Goal: Task Accomplishment & Management: Manage account settings

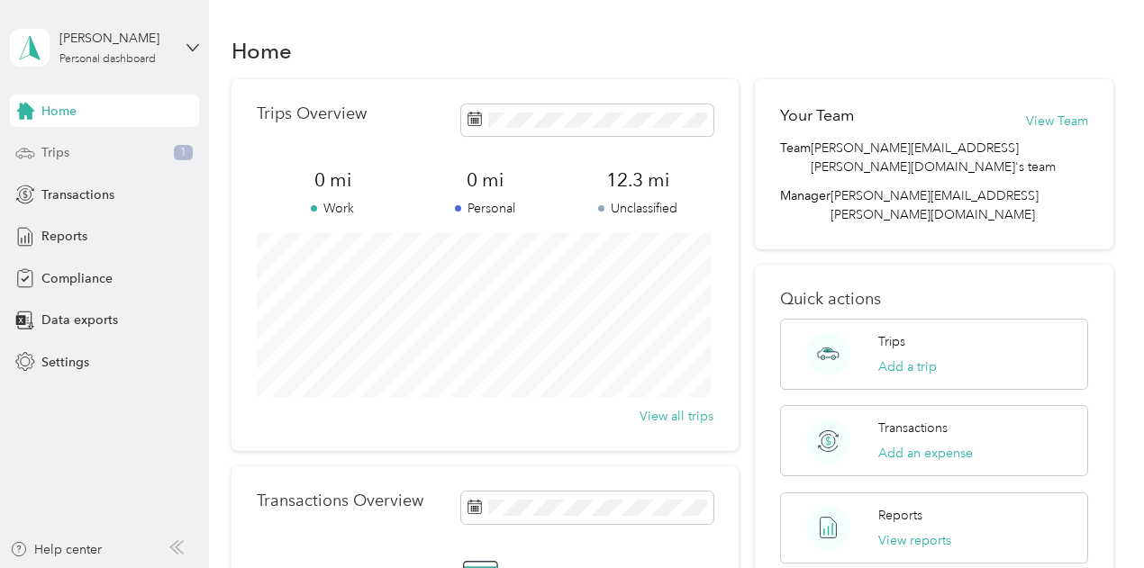
click at [96, 152] on div "Trips 1" at bounding box center [104, 153] width 189 height 32
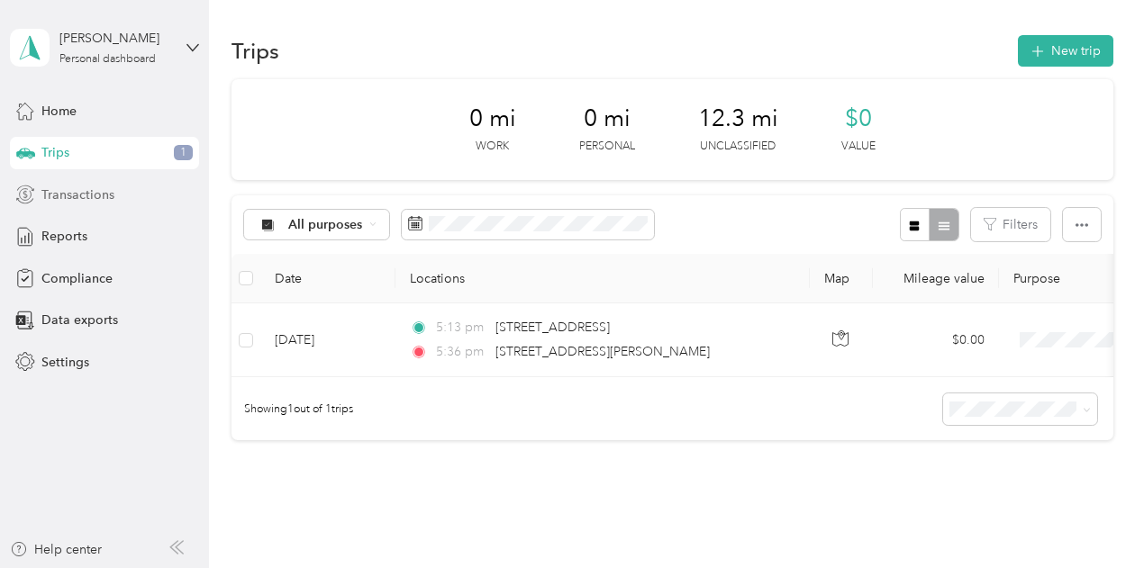
click at [112, 190] on span "Transactions" at bounding box center [77, 195] width 73 height 19
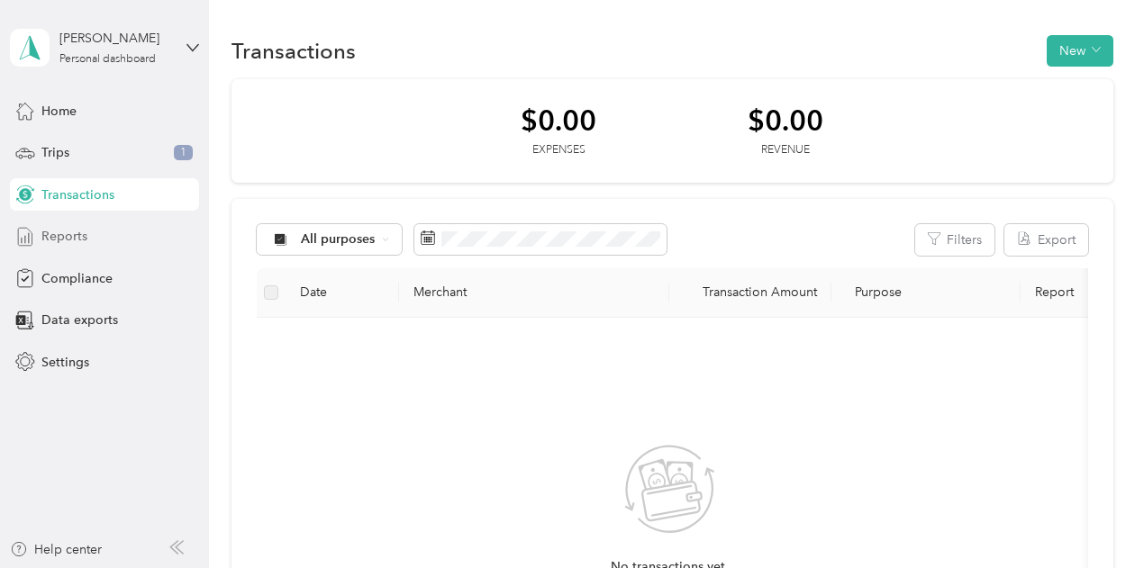
click at [104, 240] on div "Reports" at bounding box center [104, 237] width 189 height 32
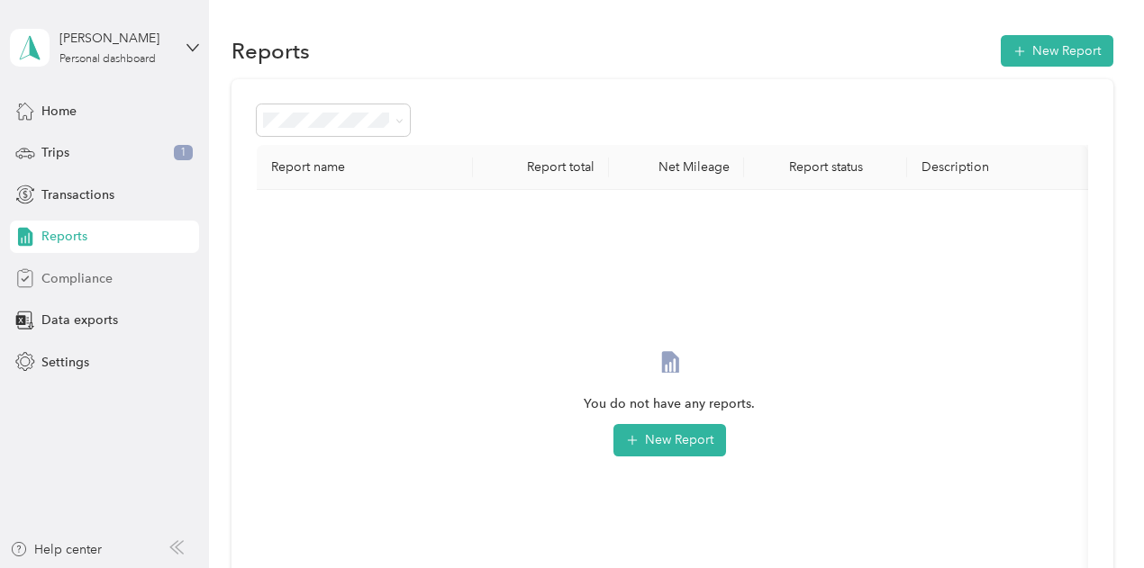
click at [108, 276] on span "Compliance" at bounding box center [76, 278] width 71 height 19
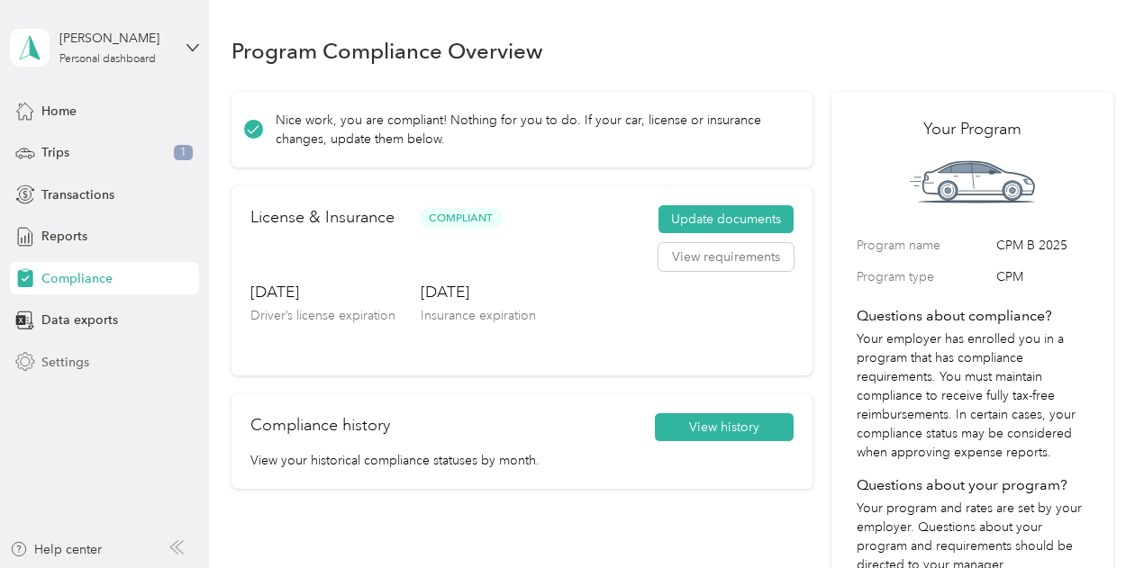
click at [83, 363] on span "Settings" at bounding box center [65, 362] width 48 height 19
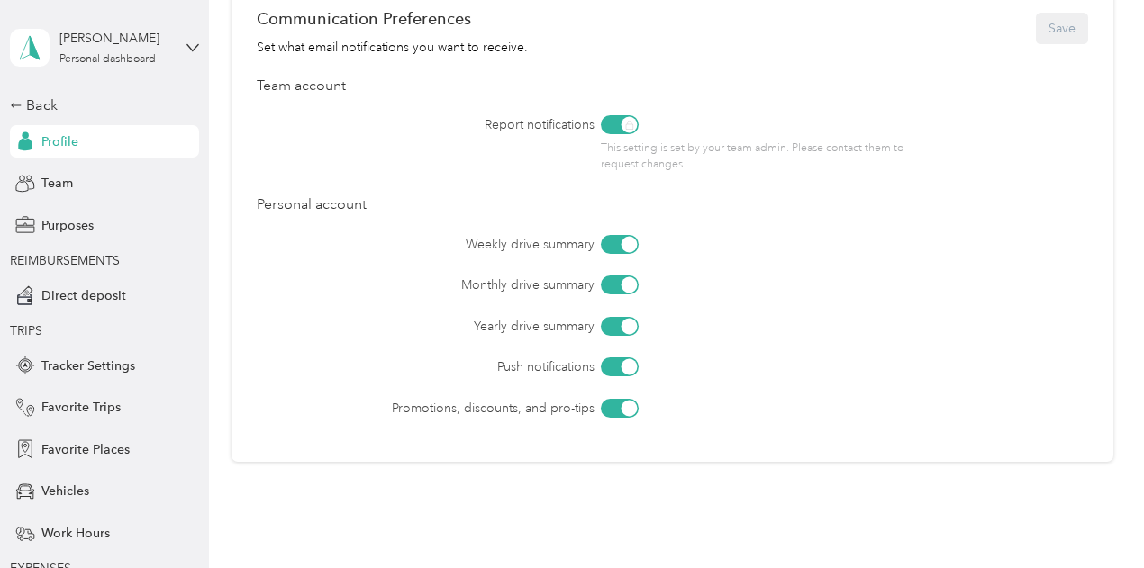
scroll to position [343, 0]
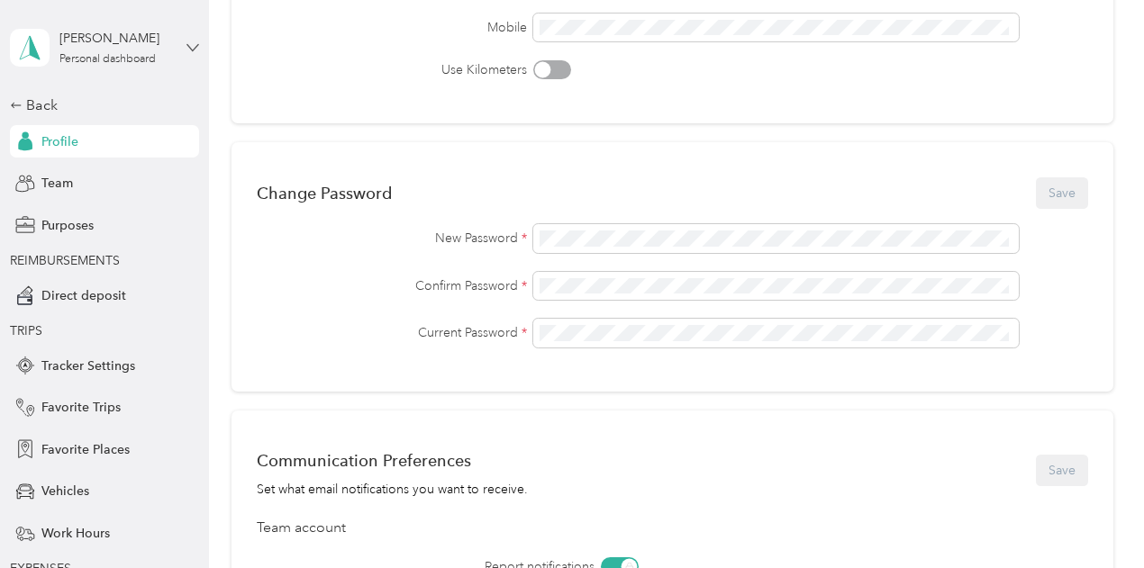
click at [186, 47] on icon at bounding box center [192, 47] width 13 height 13
click at [315, 103] on div "You’re signed in as [PERSON_NAME][EMAIL_ADDRESS][PERSON_NAME][DOMAIN_NAME] Log …" at bounding box center [295, 116] width 583 height 102
click at [117, 138] on div "Profile" at bounding box center [104, 141] width 189 height 32
click at [85, 195] on div "Team" at bounding box center [104, 184] width 189 height 32
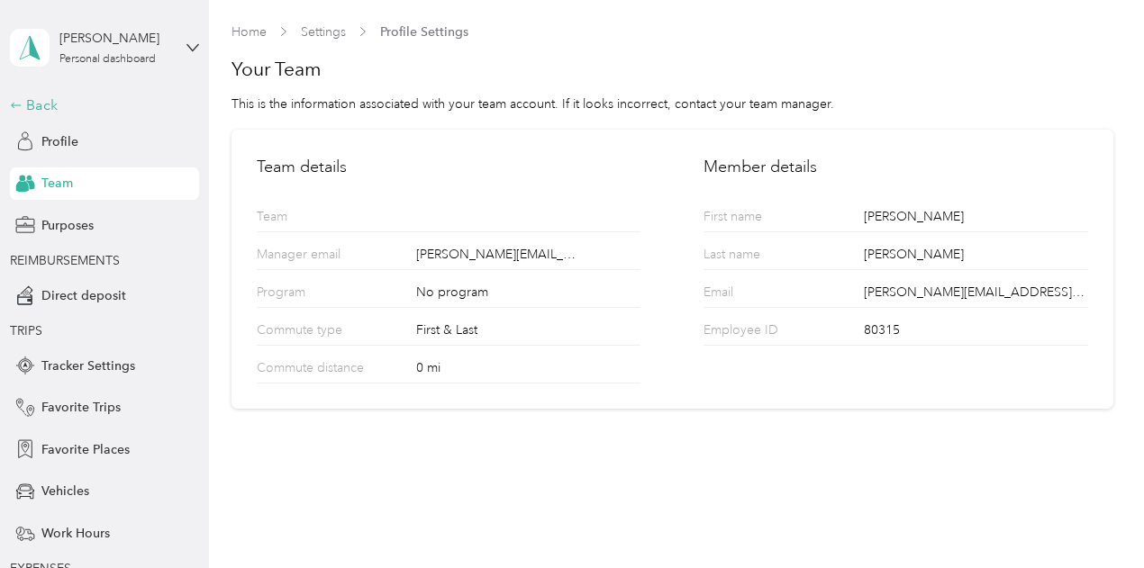
click at [33, 102] on div "Back" at bounding box center [100, 106] width 180 height 22
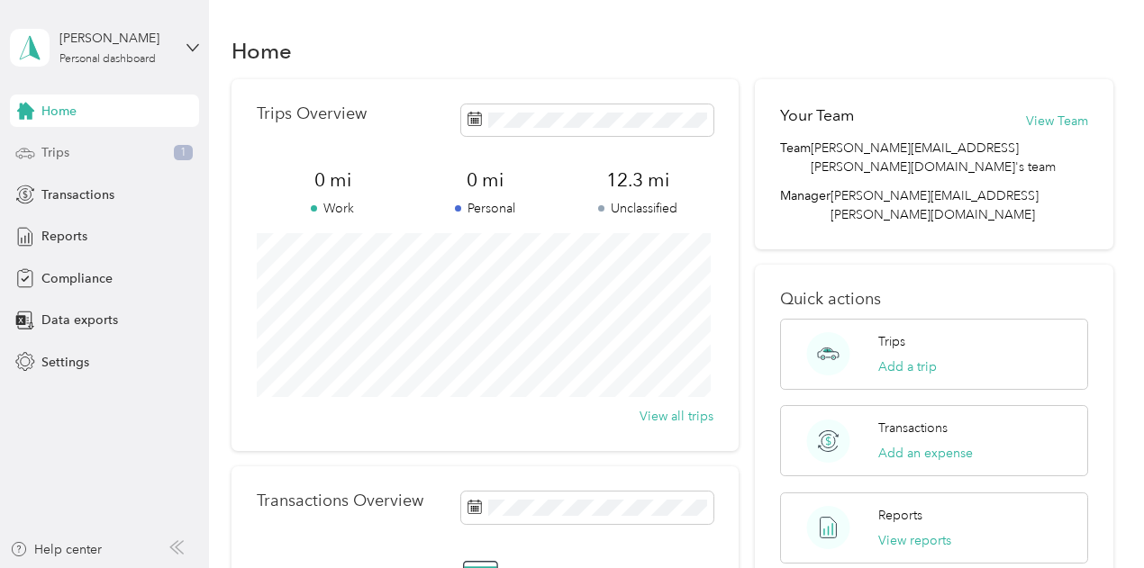
click at [50, 154] on span "Trips" at bounding box center [55, 152] width 28 height 19
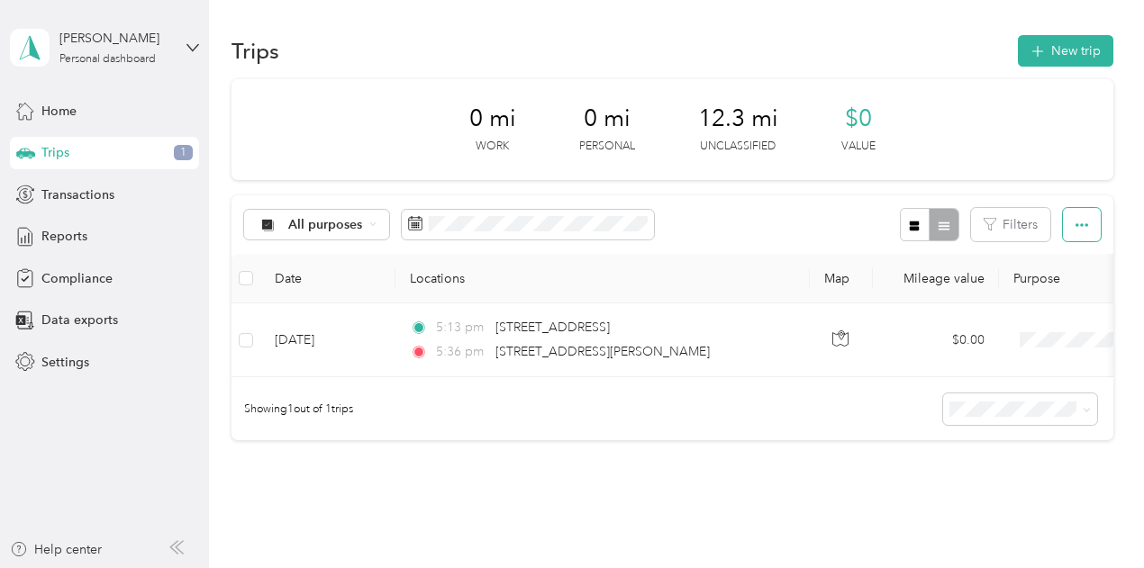
click at [1084, 224] on button "button" at bounding box center [1082, 224] width 38 height 33
click at [818, 467] on div "0 mi Work 0 mi Personal 12.3 mi Unclassified $0 Value All purposes Filters Date…" at bounding box center [672, 291] width 882 height 425
click at [829, 423] on div "Showing 1 out of 1 trips" at bounding box center [672, 408] width 882 height 63
click at [1075, 230] on icon "button" at bounding box center [1081, 225] width 13 height 13
click at [941, 229] on div at bounding box center [929, 224] width 59 height 33
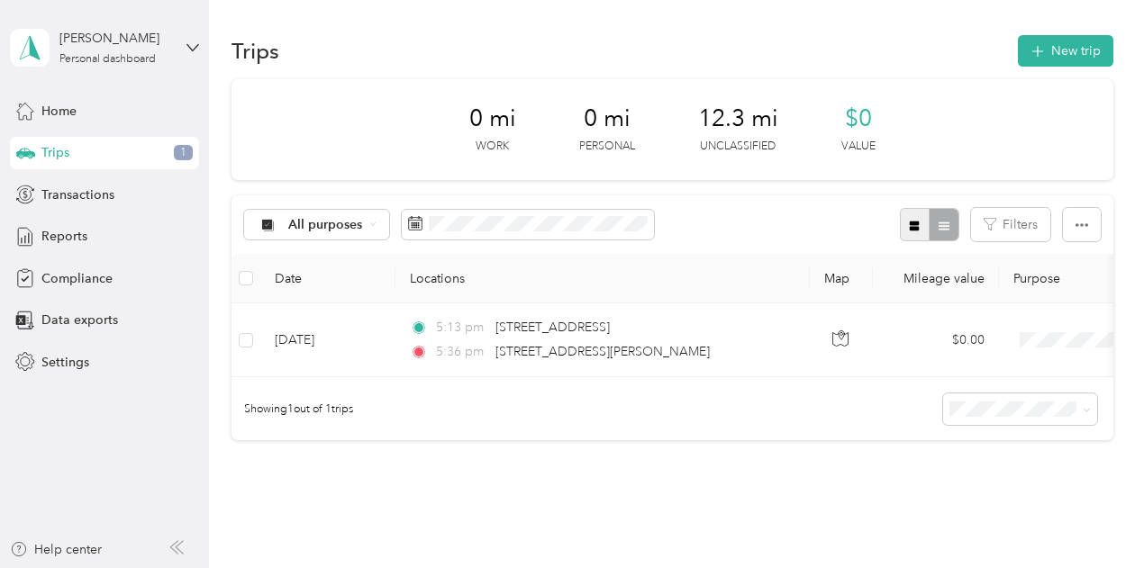
click at [913, 224] on icon "button" at bounding box center [915, 226] width 10 height 10
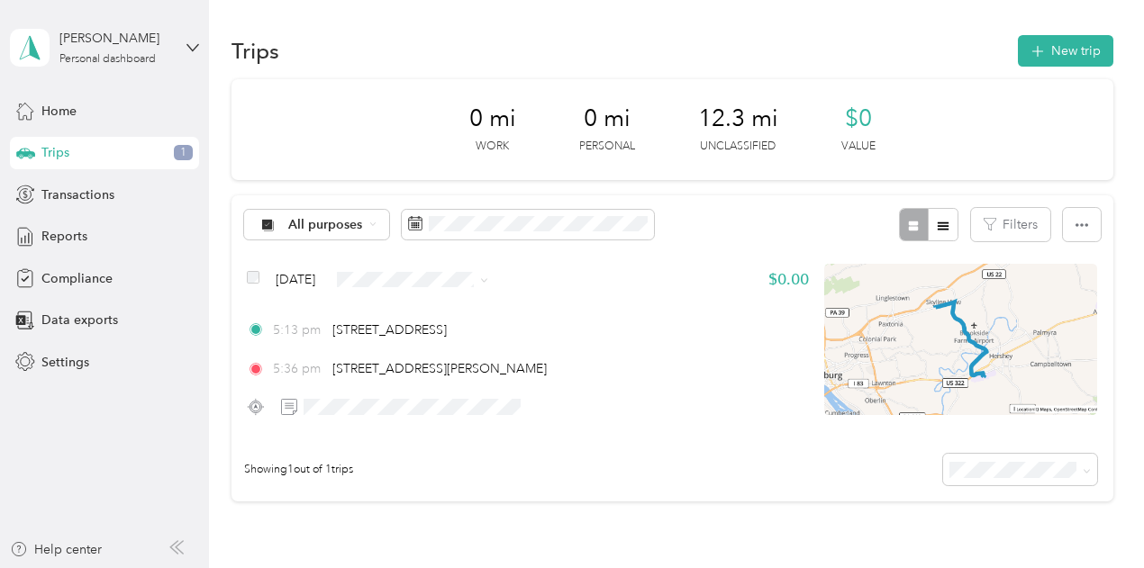
click at [667, 224] on div "All purposes Filters" at bounding box center [672, 224] width 882 height 59
click at [937, 221] on icon "button" at bounding box center [943, 226] width 13 height 13
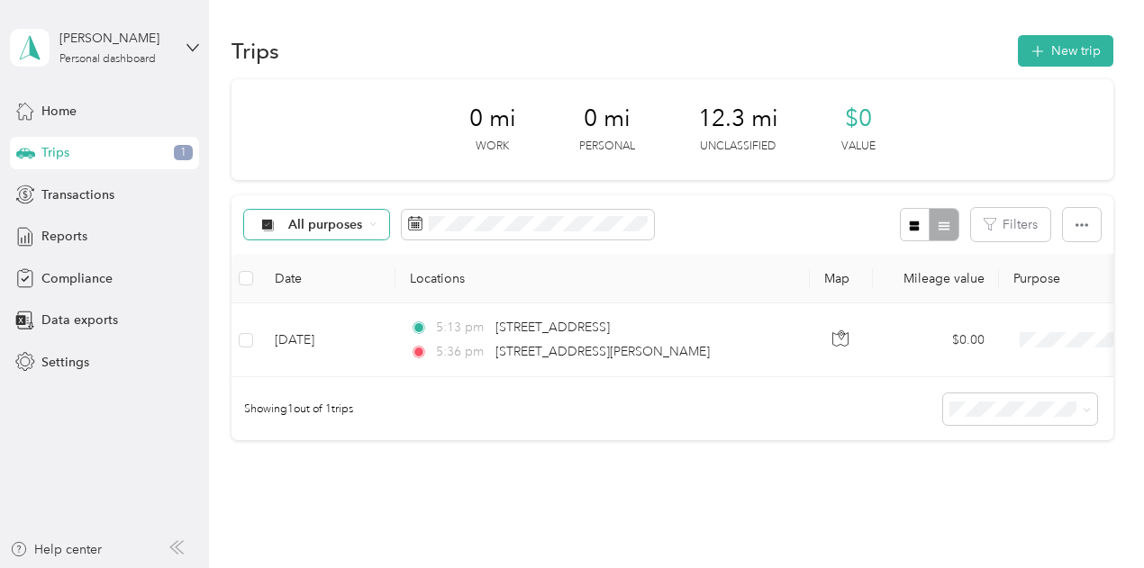
click at [365, 223] on div "All purposes" at bounding box center [317, 225] width 146 height 31
click at [389, 504] on div "0 mi Work 0 mi Personal 12.3 mi Unclassified $0 Value All purposes Filters Date…" at bounding box center [672, 291] width 882 height 425
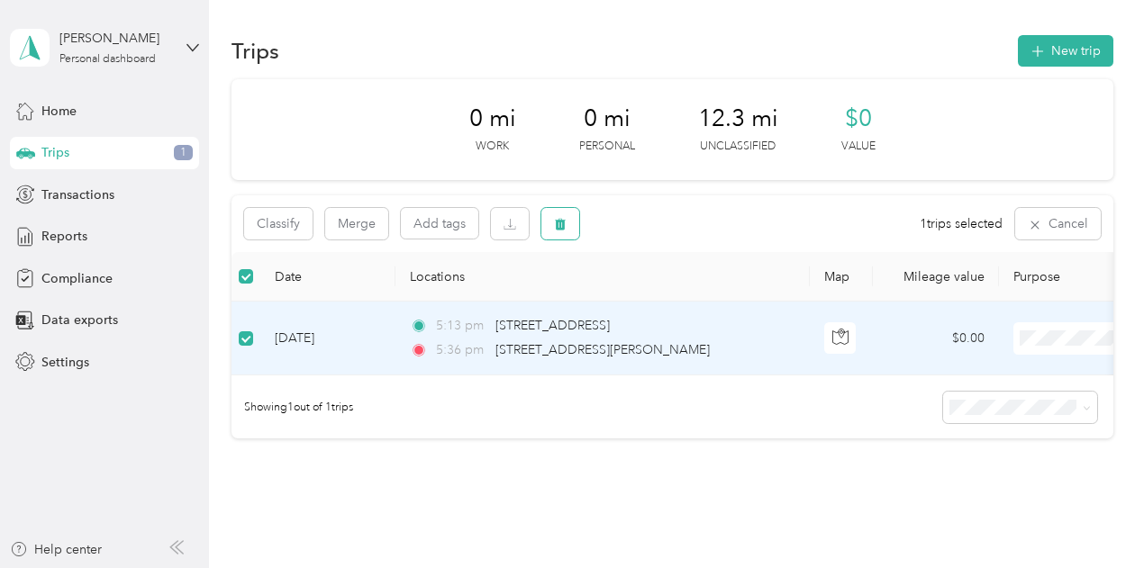
click at [564, 230] on icon "button" at bounding box center [560, 225] width 11 height 12
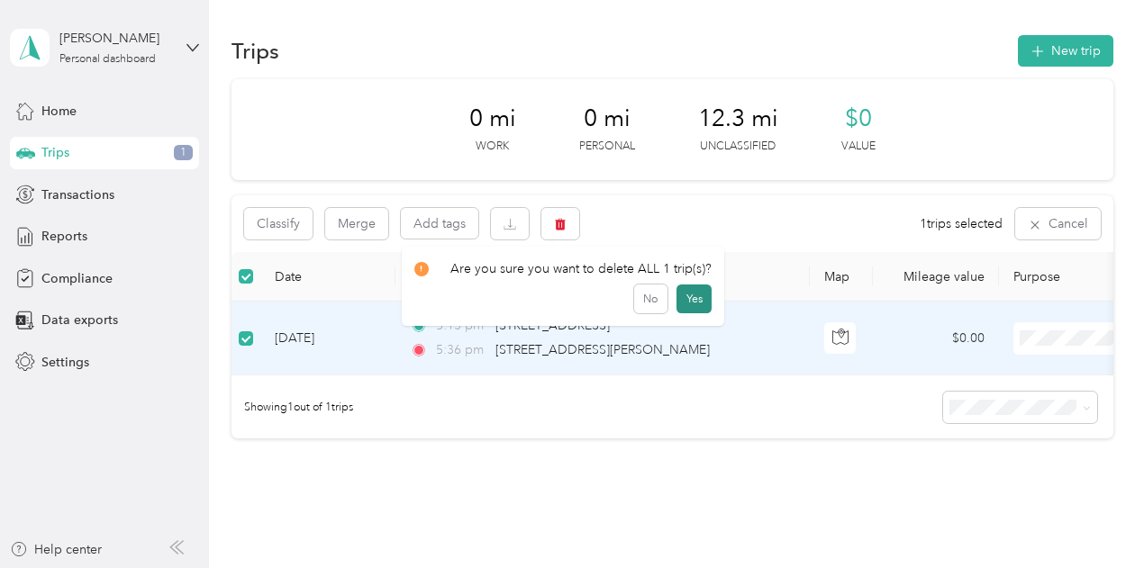
click at [693, 302] on button "Yes" at bounding box center [693, 299] width 35 height 29
